Goal: Task Accomplishment & Management: Use online tool/utility

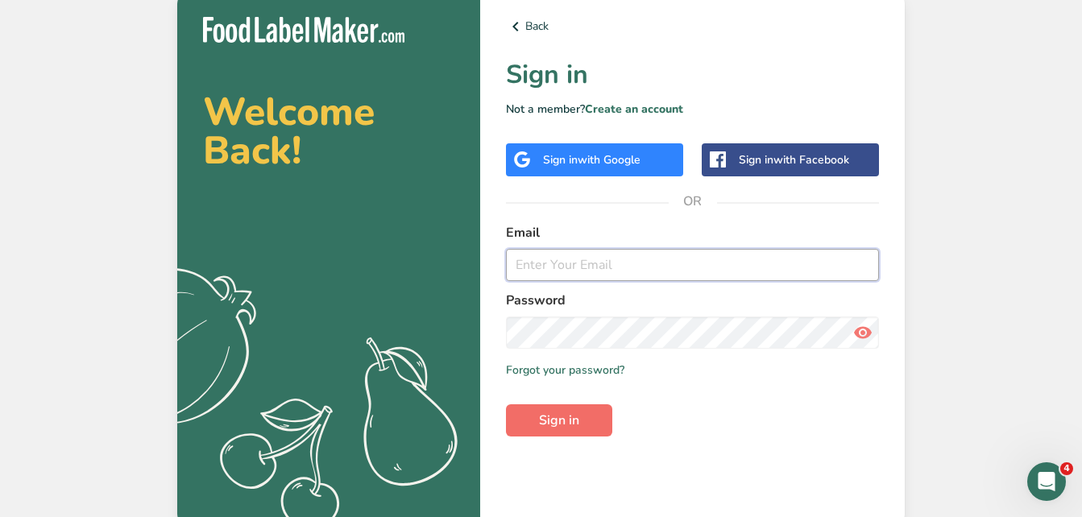
type input "[EMAIL_ADDRESS][DOMAIN_NAME]"
click at [537, 424] on button "Sign in" at bounding box center [559, 420] width 106 height 32
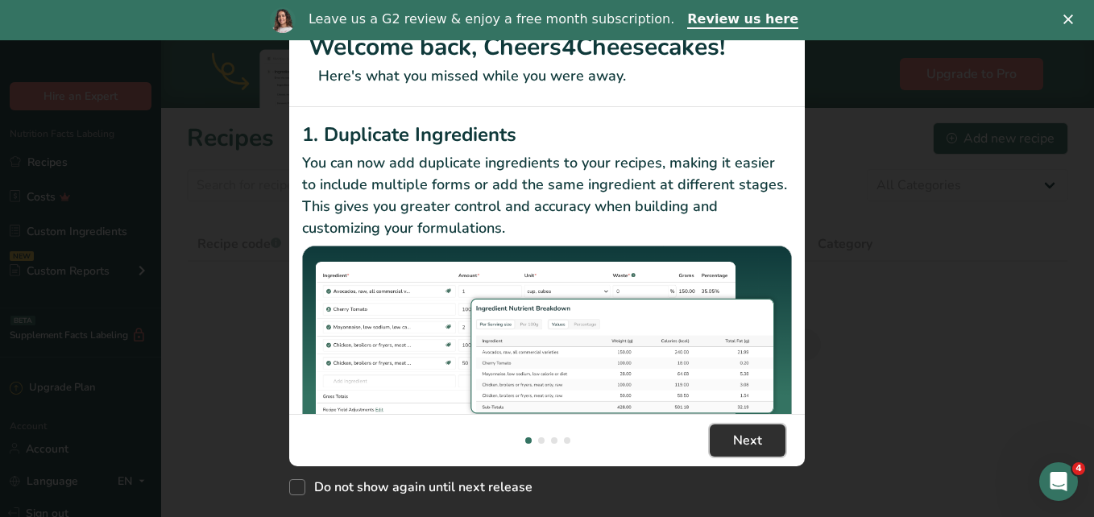
click at [754, 431] on span "Next" at bounding box center [747, 440] width 29 height 19
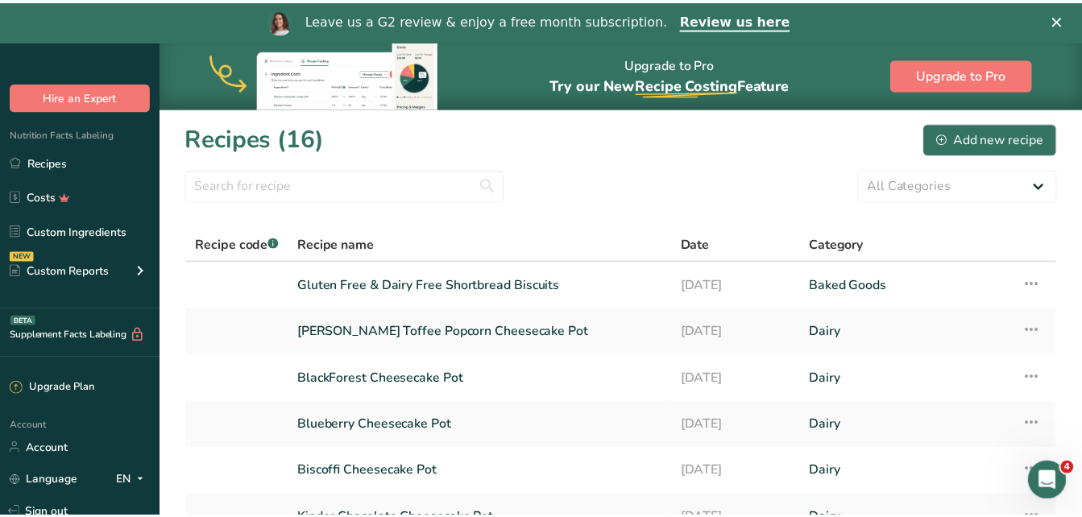
scroll to position [0, 1546]
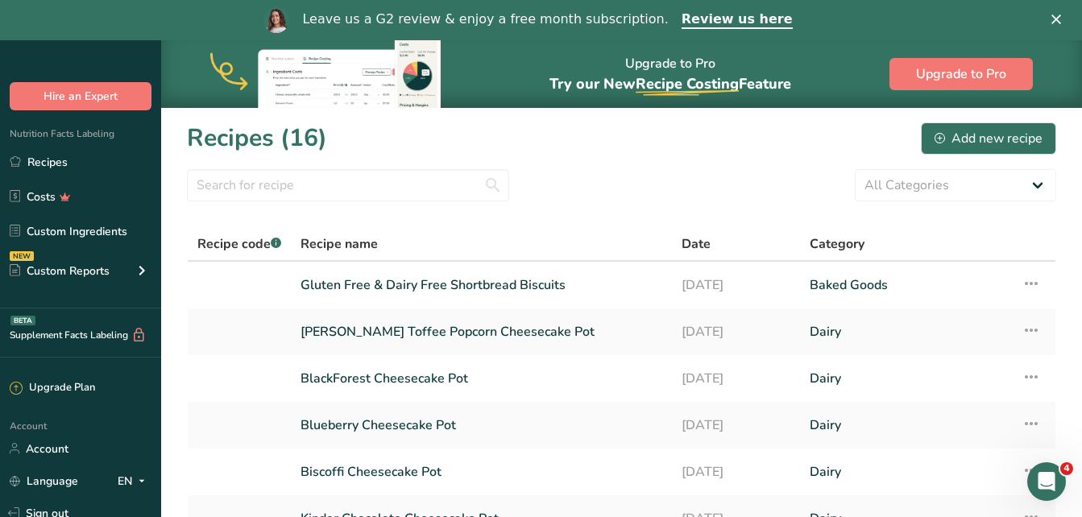
click at [754, 430] on link "[DATE]" at bounding box center [735, 425] width 109 height 34
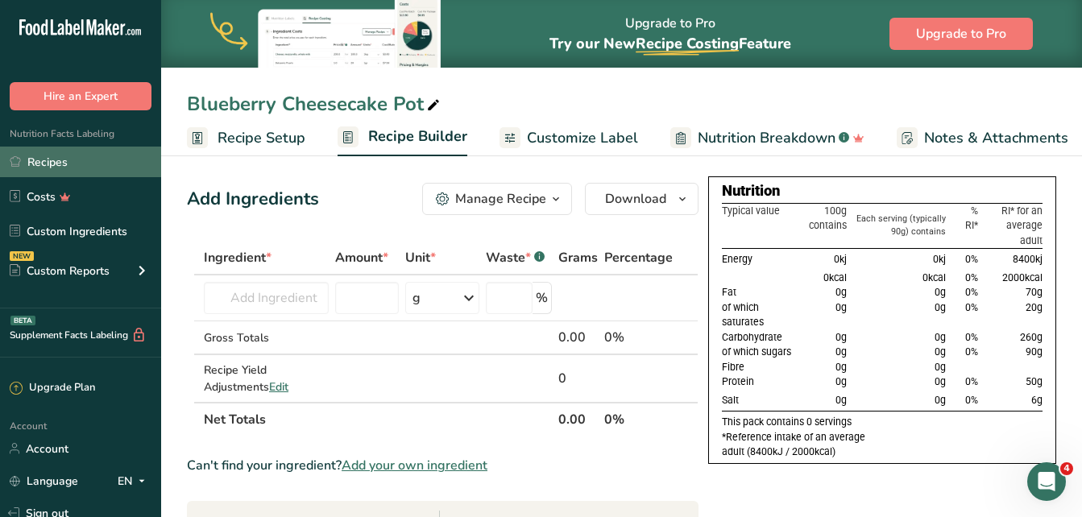
click at [110, 163] on link "Recipes" at bounding box center [80, 162] width 161 height 31
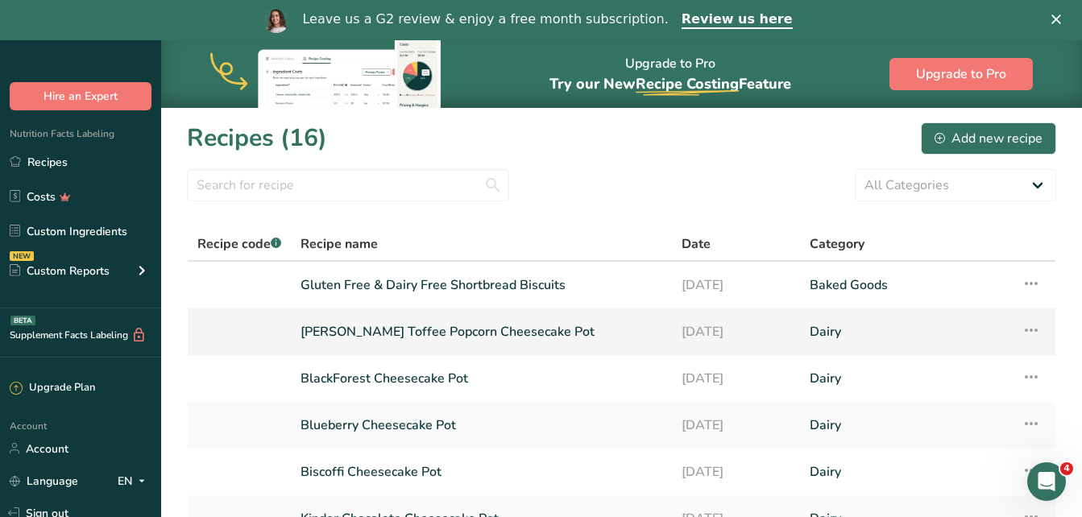
click at [487, 325] on link "[PERSON_NAME] Toffee Popcorn Cheesecake Pot" at bounding box center [481, 332] width 362 height 34
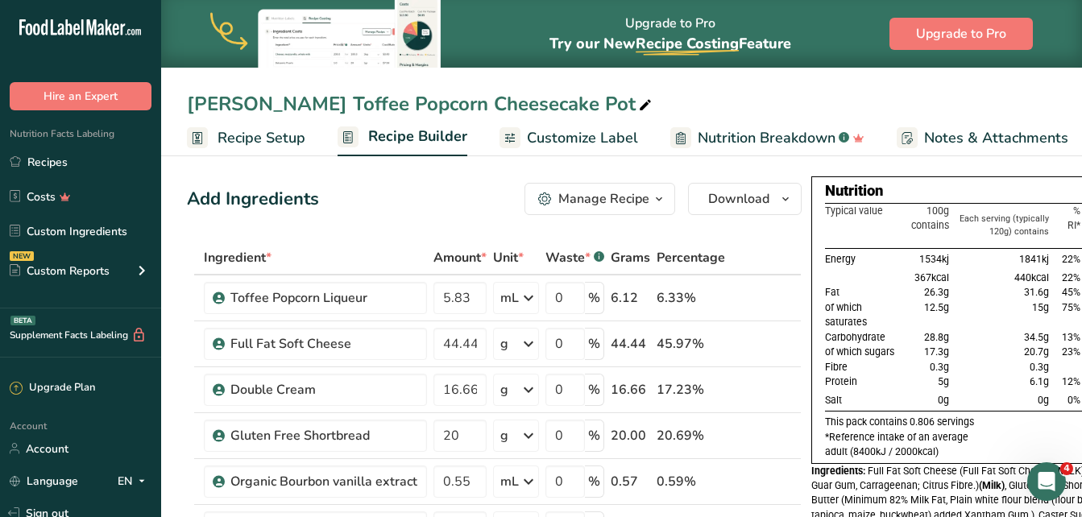
click at [578, 129] on span "Customize Label" at bounding box center [582, 138] width 111 height 22
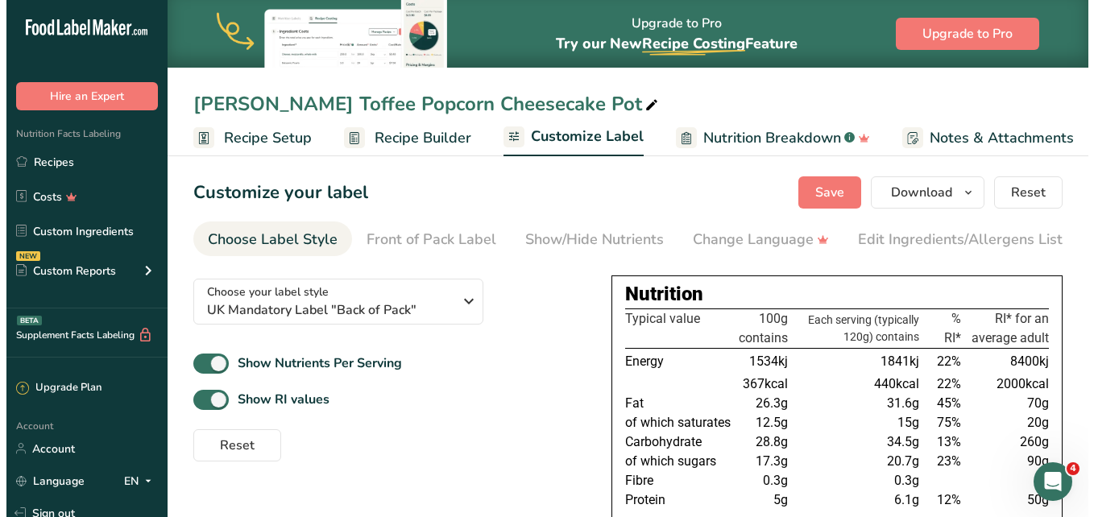
scroll to position [0, 188]
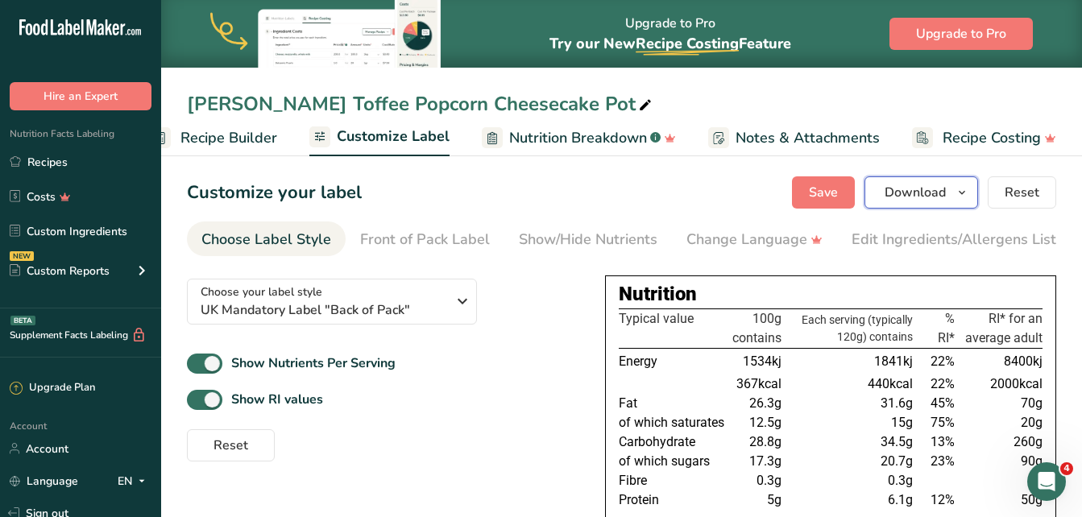
click at [900, 196] on span "Download" at bounding box center [914, 192] width 61 height 19
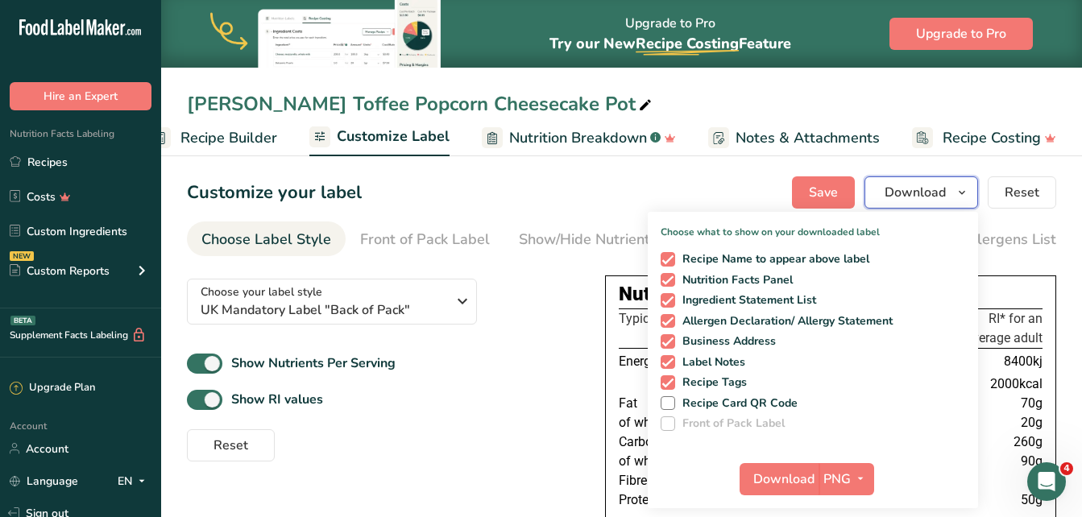
click at [967, 192] on icon "button" at bounding box center [961, 193] width 13 height 20
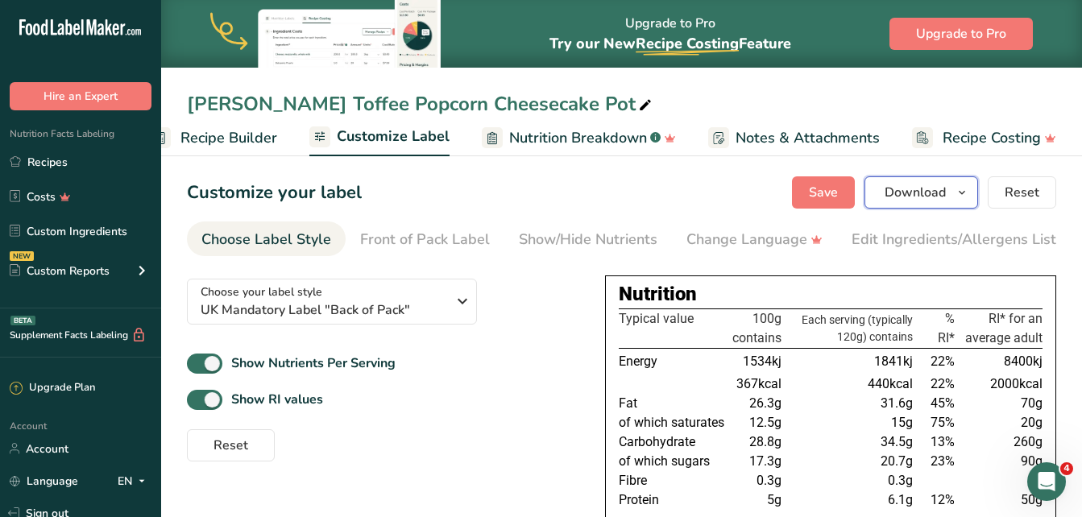
click at [917, 192] on span "Download" at bounding box center [914, 192] width 61 height 19
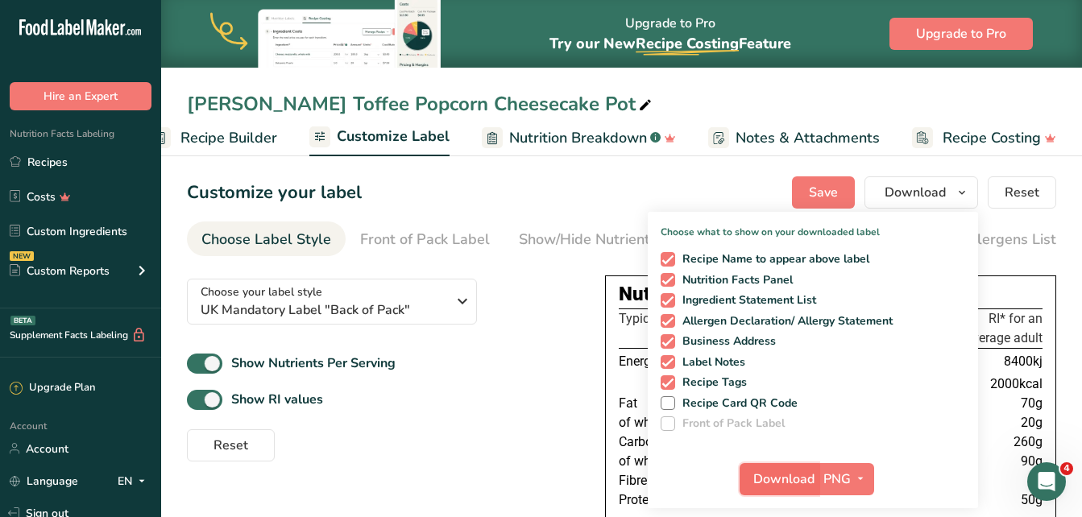
click at [764, 486] on span "Download" at bounding box center [783, 479] width 61 height 19
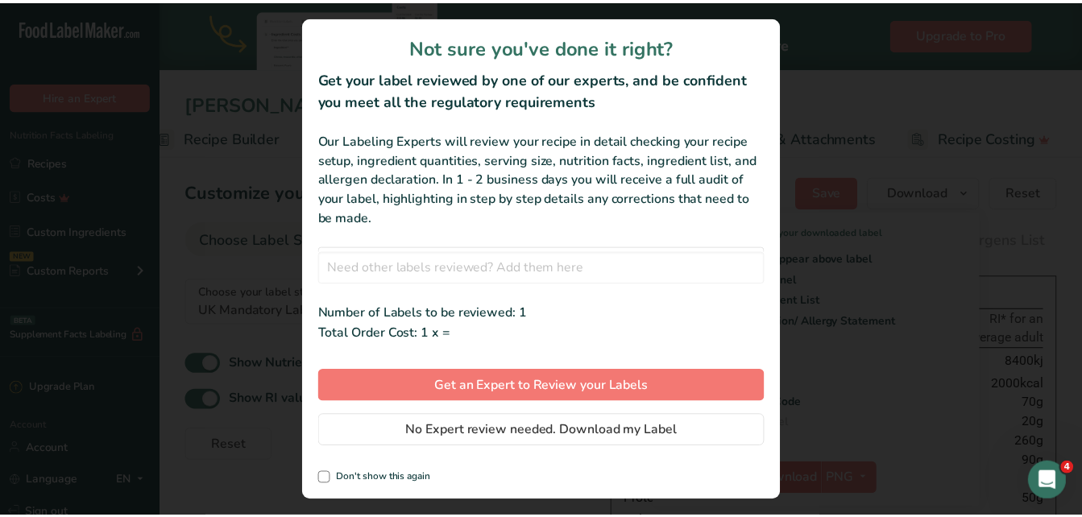
scroll to position [0, 176]
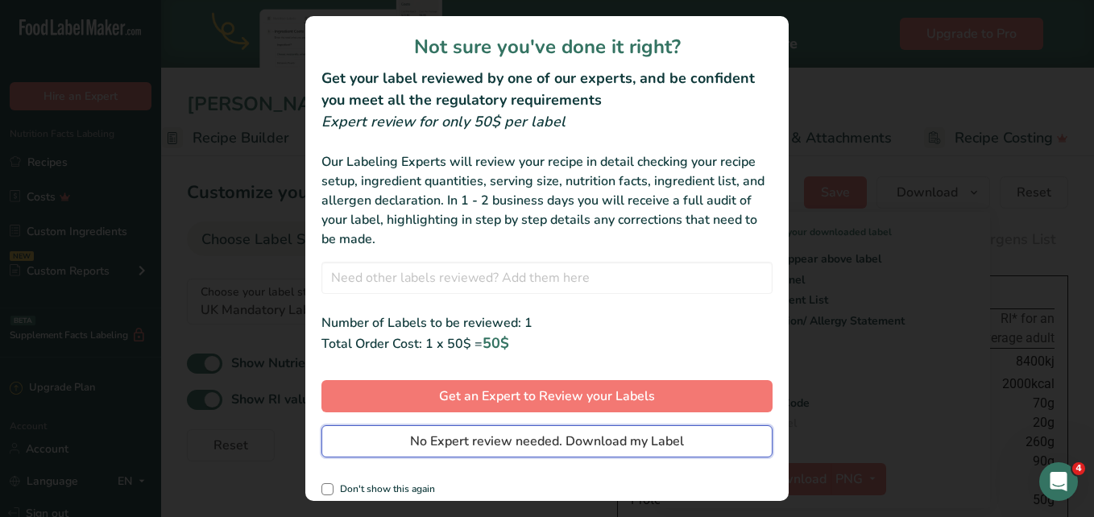
click at [648, 440] on span "No Expert review needed. Download my Label" at bounding box center [547, 441] width 274 height 19
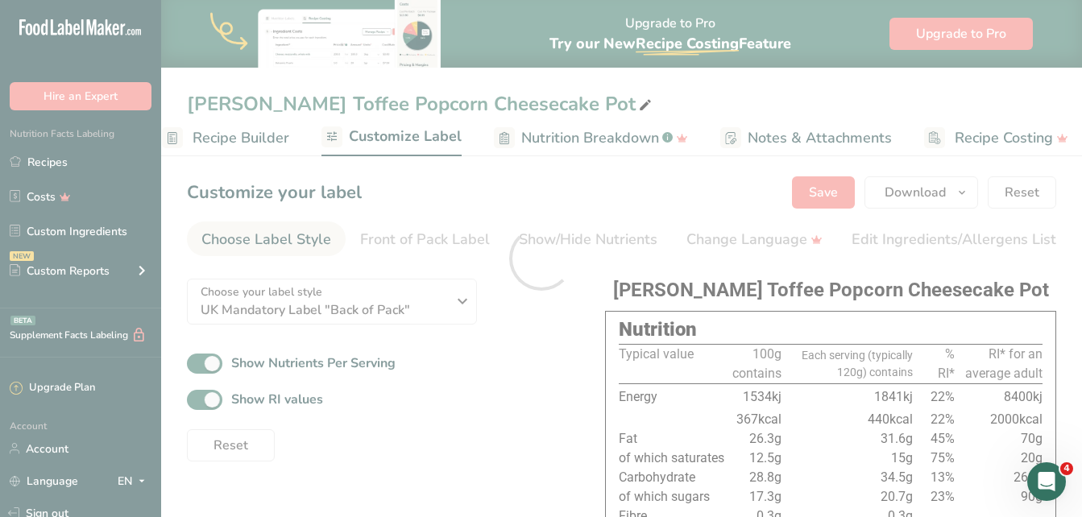
scroll to position [0, 0]
